Goal: Use online tool/utility: Use online tool/utility

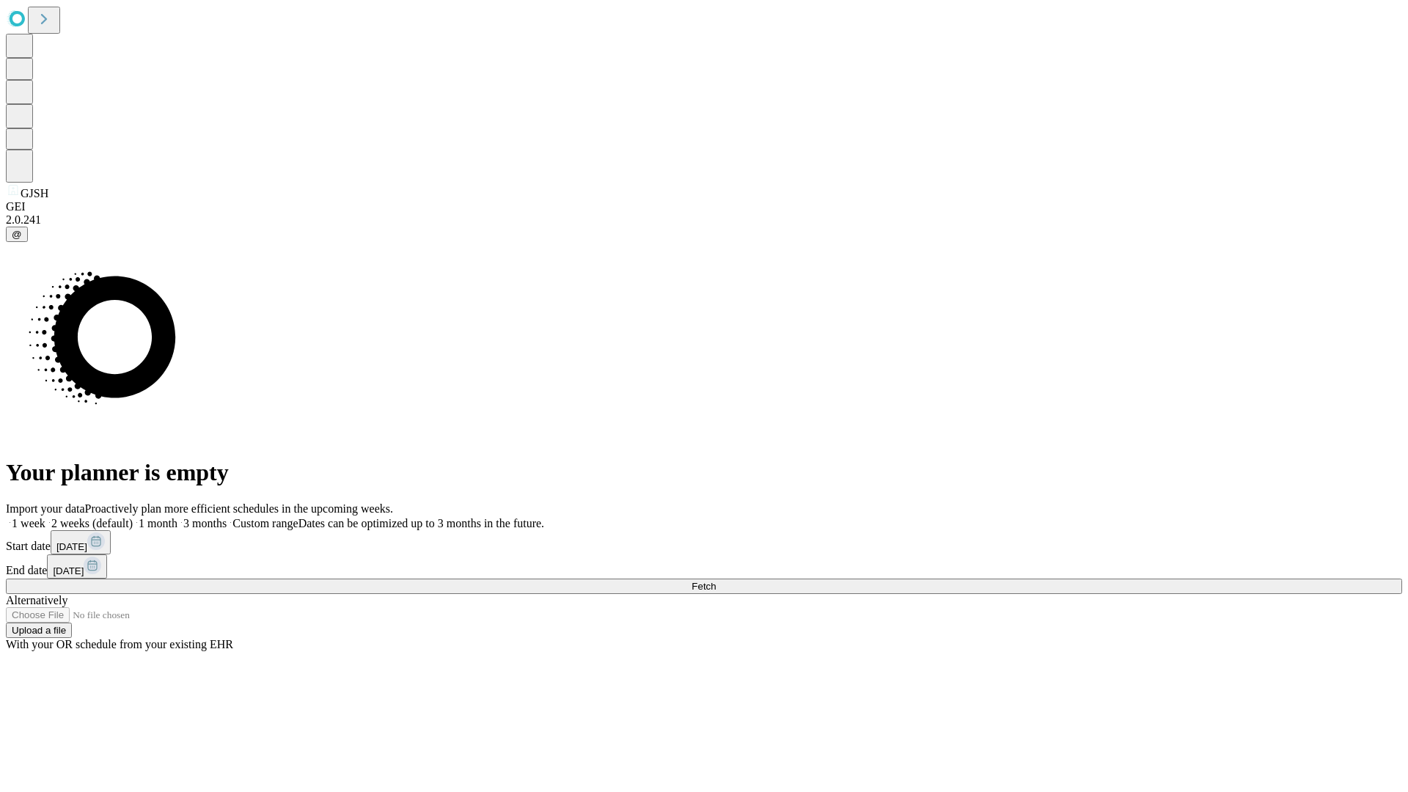
click at [716, 581] on span "Fetch" at bounding box center [704, 586] width 24 height 11
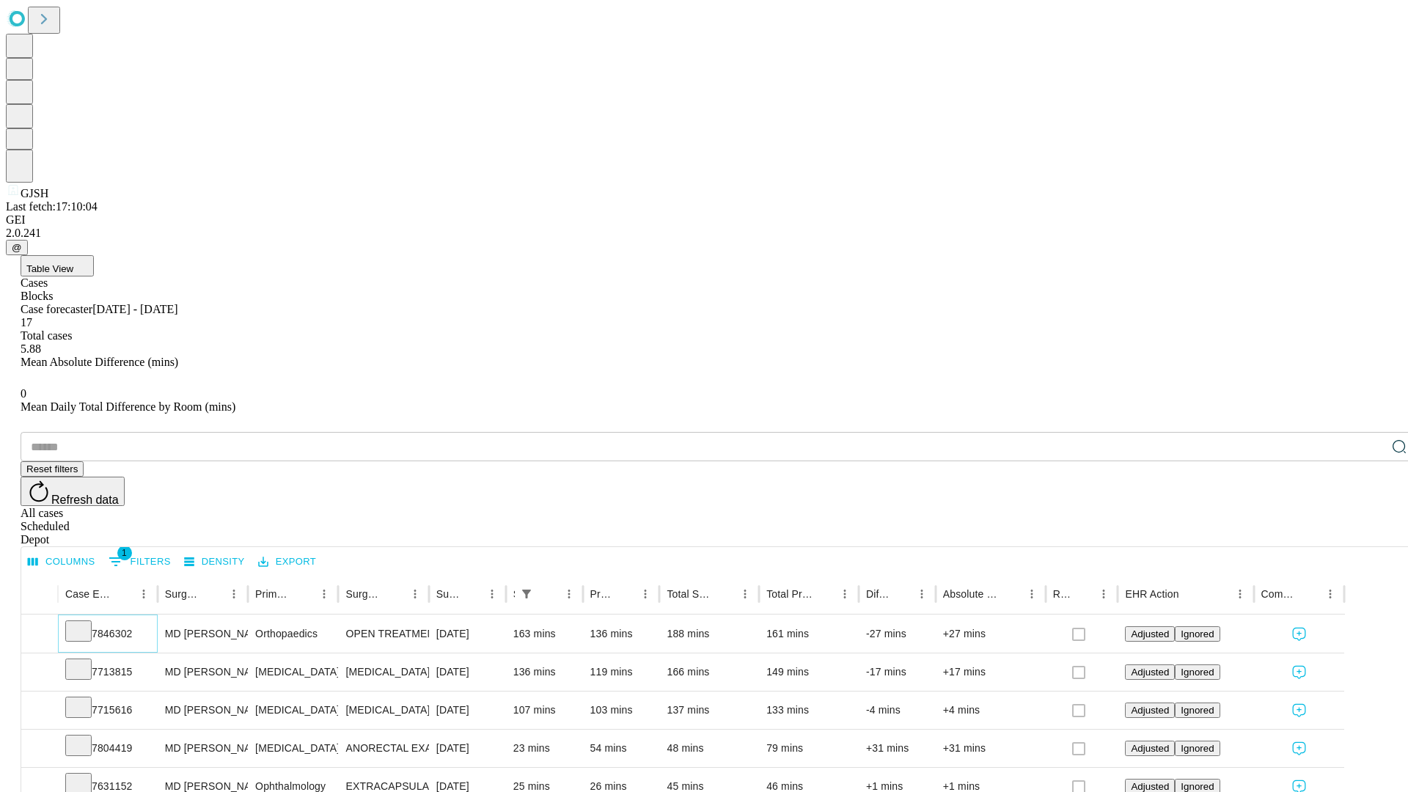
click at [86, 623] on icon at bounding box center [78, 630] width 15 height 15
